Goal: Find specific page/section: Find specific page/section

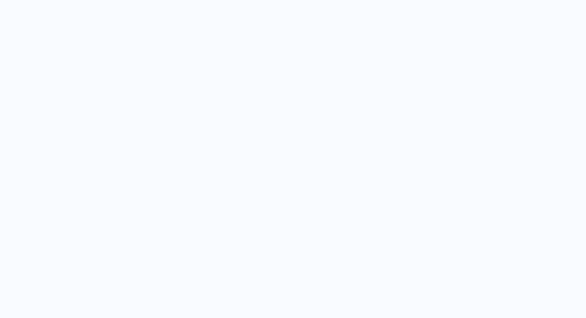
drag, startPoint x: 274, startPoint y: 25, endPoint x: 270, endPoint y: 25, distance: 3.7
click at [271, 26] on div at bounding box center [293, 159] width 586 height 318
